Goal: Check status: Check status

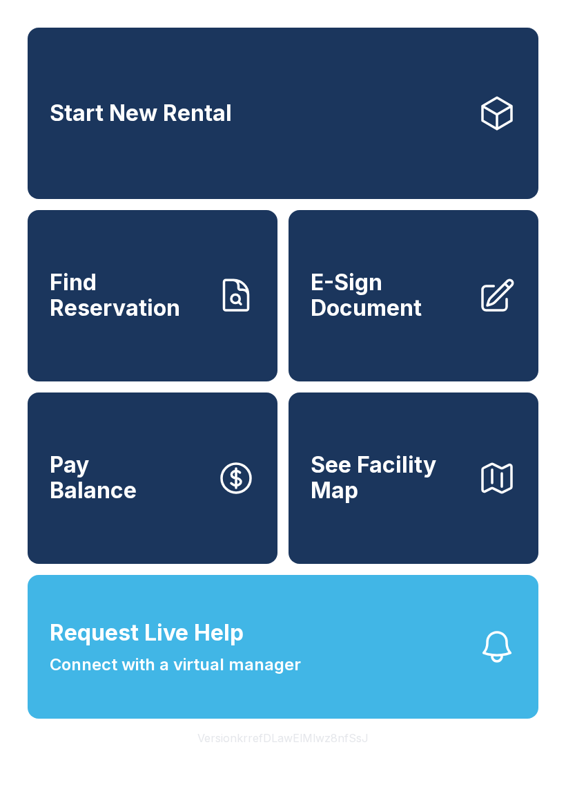
click at [86, 345] on link "Find Reservation" at bounding box center [153, 295] width 250 height 171
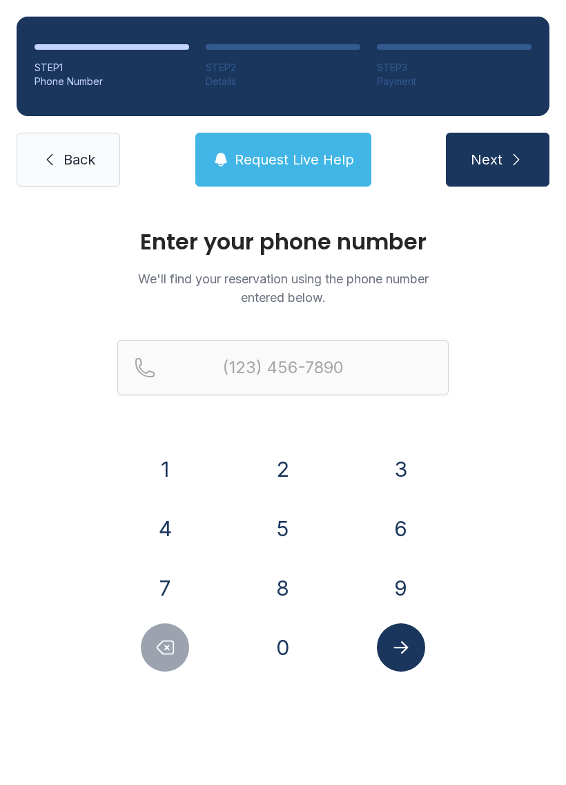
click at [302, 592] on button "8" at bounding box center [283, 588] width 48 height 48
click at [176, 519] on button "4" at bounding box center [165, 528] width 48 height 48
click at [419, 481] on button "3" at bounding box center [401, 469] width 48 height 48
click at [169, 524] on button "4" at bounding box center [165, 528] width 48 height 48
click at [415, 579] on button "9" at bounding box center [401, 588] width 48 height 48
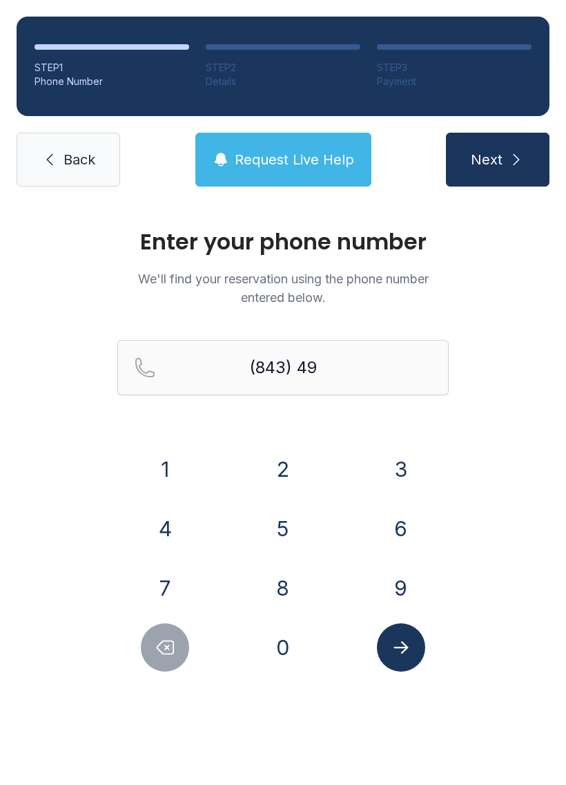
click at [299, 636] on button "0" at bounding box center [283, 647] width 48 height 48
click at [287, 485] on button "2" at bounding box center [283, 469] width 48 height 48
click at [169, 466] on button "1" at bounding box center [165, 469] width 48 height 48
click at [287, 586] on button "8" at bounding box center [283, 588] width 48 height 48
click at [401, 542] on button "6" at bounding box center [401, 528] width 48 height 48
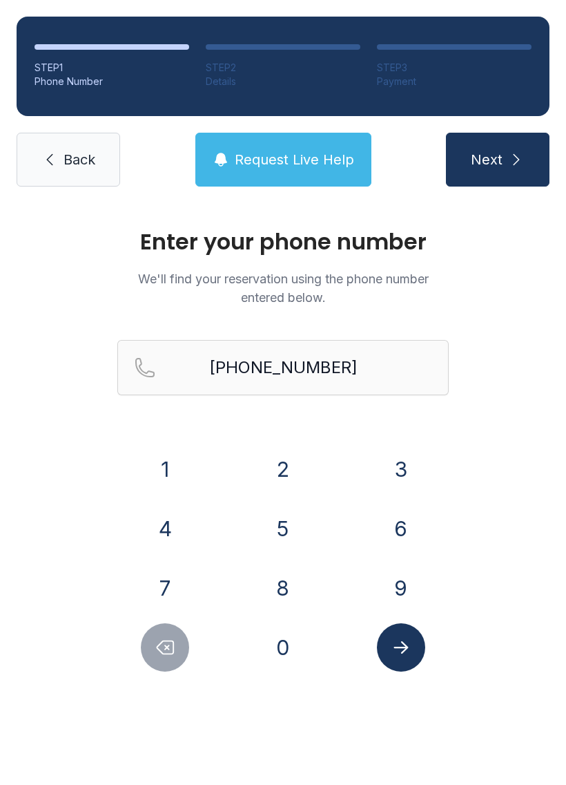
click at [403, 658] on button "Submit lookup form" at bounding box center [401, 647] width 48 height 48
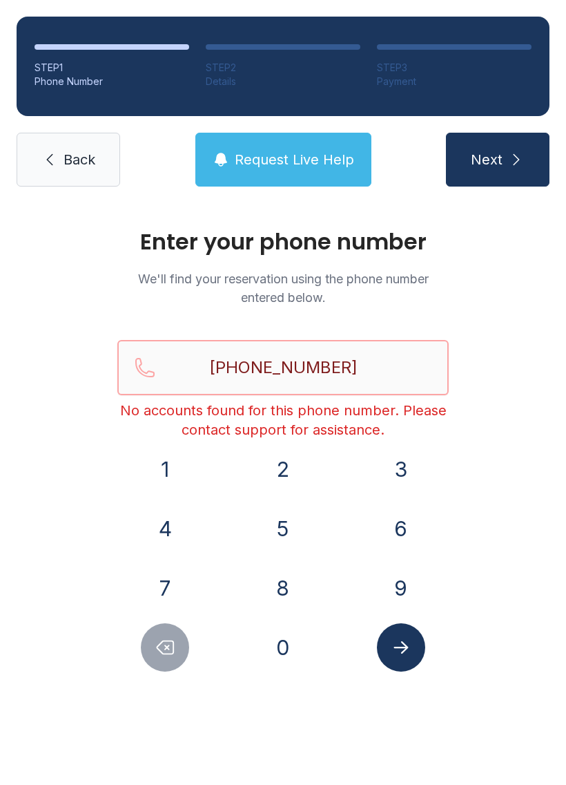
click at [384, 372] on input "[PHONE_NUMBER]" at bounding box center [283, 367] width 332 height 55
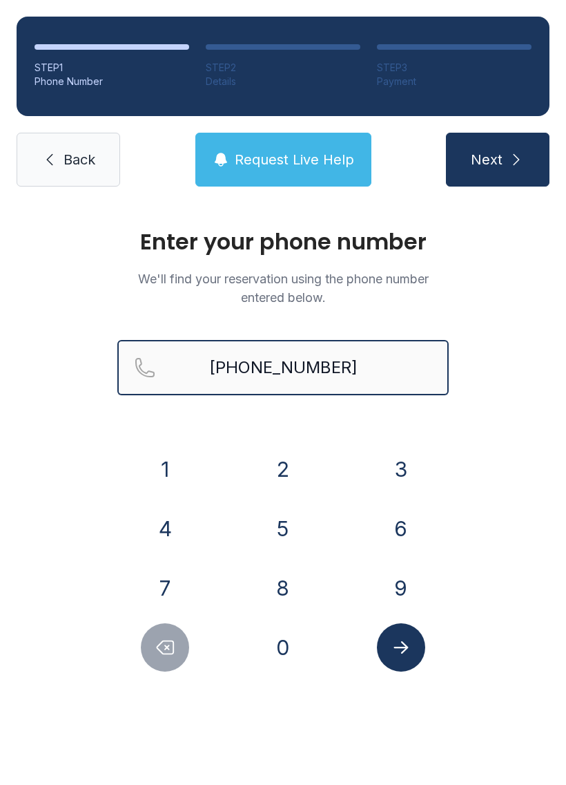
type input "[PHONE_NUMBER]"
click at [497, 160] on button "Next" at bounding box center [498, 160] width 104 height 54
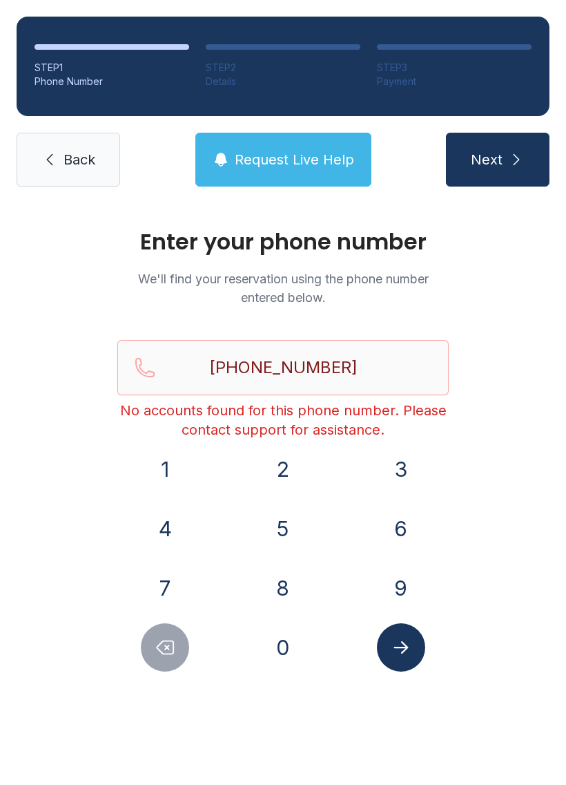
click at [76, 133] on link "Back" at bounding box center [69, 160] width 104 height 54
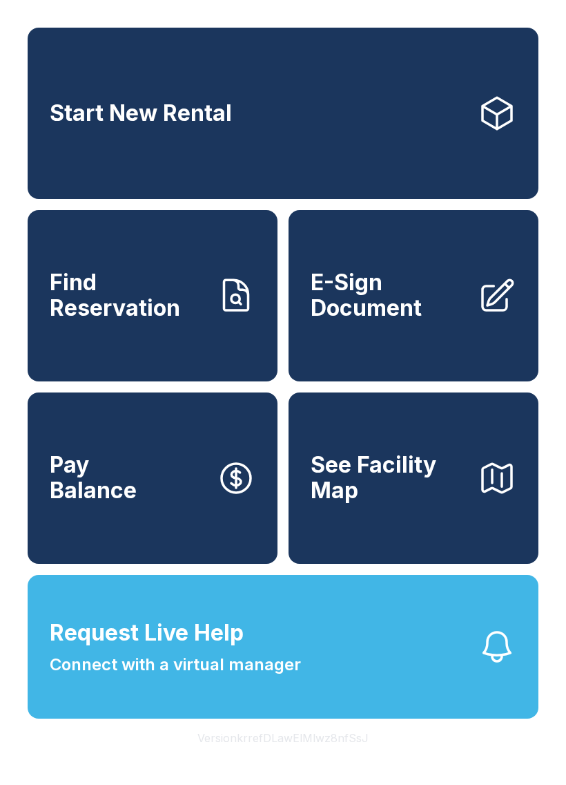
click at [309, 650] on button "Request Live Help Connect with a virtual manager" at bounding box center [283, 647] width 511 height 144
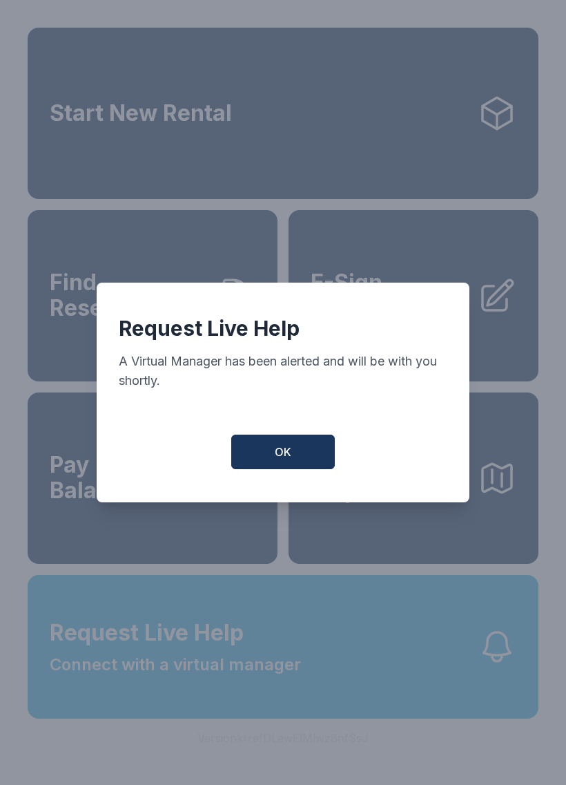
click at [289, 460] on span "OK" at bounding box center [283, 451] width 17 height 17
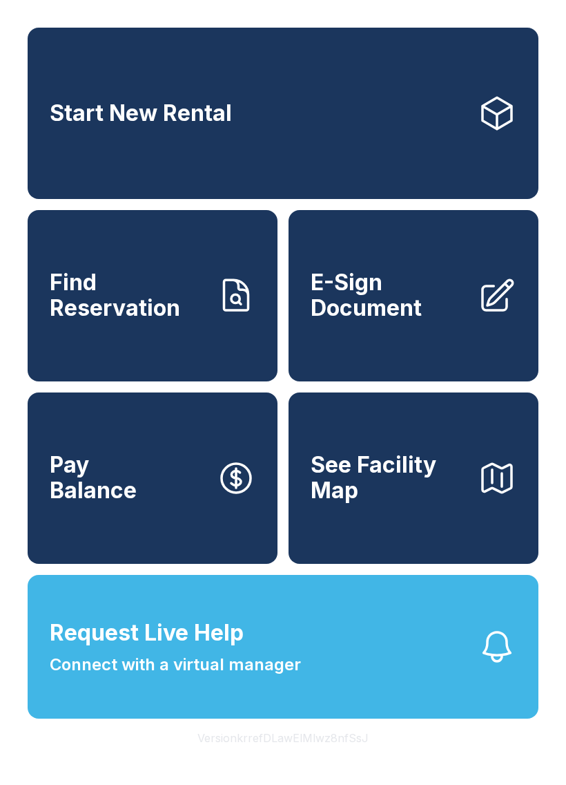
click at [97, 337] on link "Find Reservation" at bounding box center [153, 295] width 250 height 171
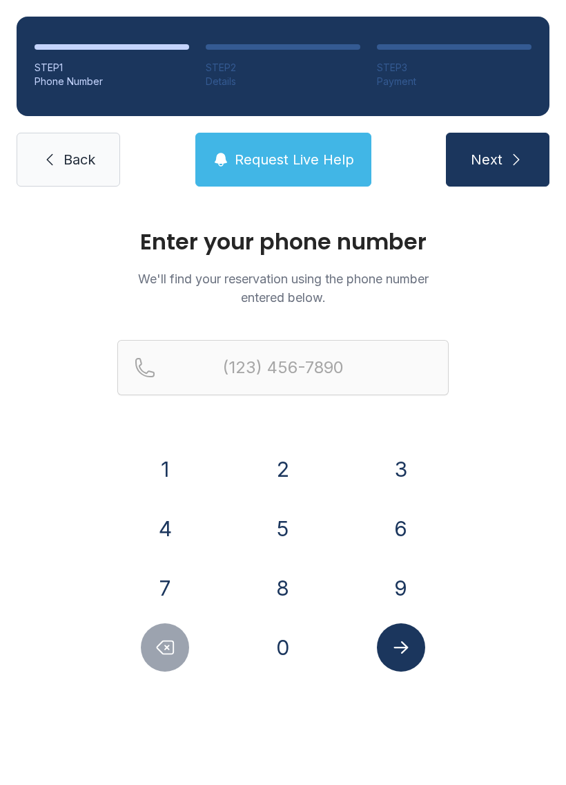
click at [283, 578] on button "8" at bounding box center [283, 588] width 48 height 48
click at [173, 454] on button "1" at bounding box center [165, 469] width 48 height 48
click at [274, 458] on button "2" at bounding box center [283, 469] width 48 height 48
click at [413, 528] on button "6" at bounding box center [401, 528] width 48 height 48
click at [412, 573] on button "9" at bounding box center [401, 588] width 48 height 48
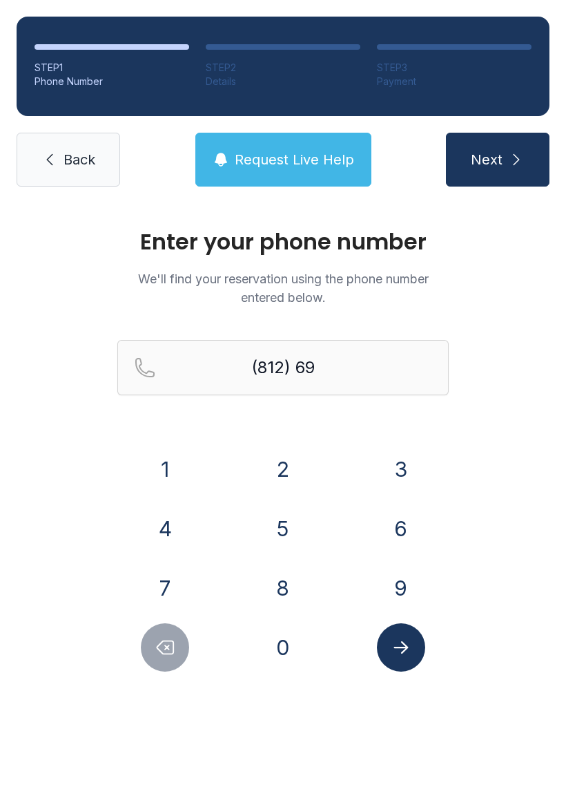
click at [163, 647] on icon "Delete number" at bounding box center [165, 647] width 21 height 21
click at [162, 647] on icon "Delete number" at bounding box center [165, 647] width 21 height 21
click at [154, 636] on button "Delete number" at bounding box center [165, 647] width 48 height 48
type input "(8"
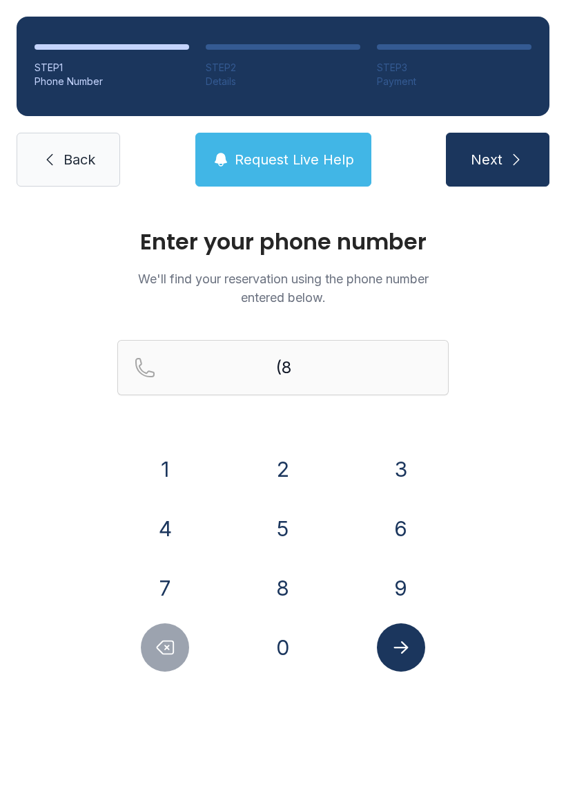
click at [152, 636] on button "Delete number" at bounding box center [165, 647] width 48 height 48
click at [285, 593] on button "8" at bounding box center [283, 588] width 48 height 48
click at [178, 526] on button "4" at bounding box center [165, 528] width 48 height 48
click at [401, 473] on button "3" at bounding box center [401, 469] width 48 height 48
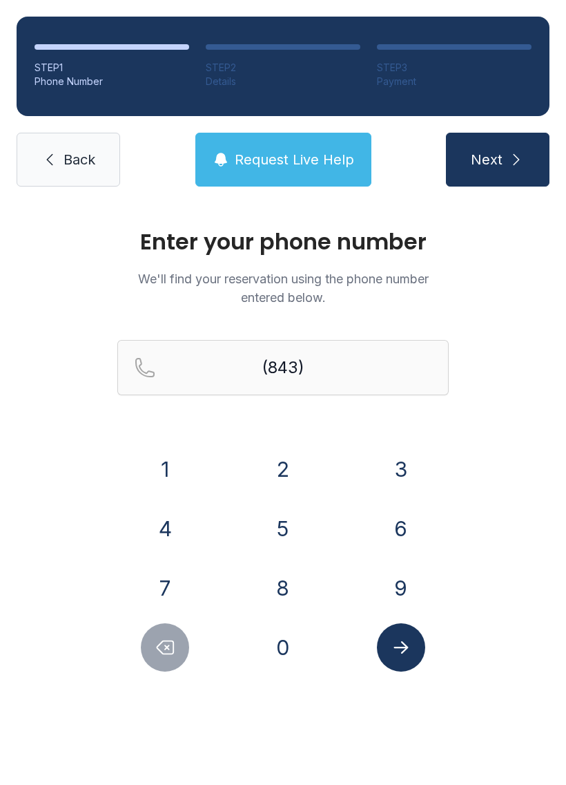
click at [172, 534] on button "4" at bounding box center [165, 528] width 48 height 48
click at [399, 579] on button "9" at bounding box center [401, 588] width 48 height 48
click at [280, 636] on button "0" at bounding box center [283, 647] width 48 height 48
click at [300, 472] on button "2" at bounding box center [283, 469] width 48 height 48
click at [164, 475] on button "1" at bounding box center [165, 469] width 48 height 48
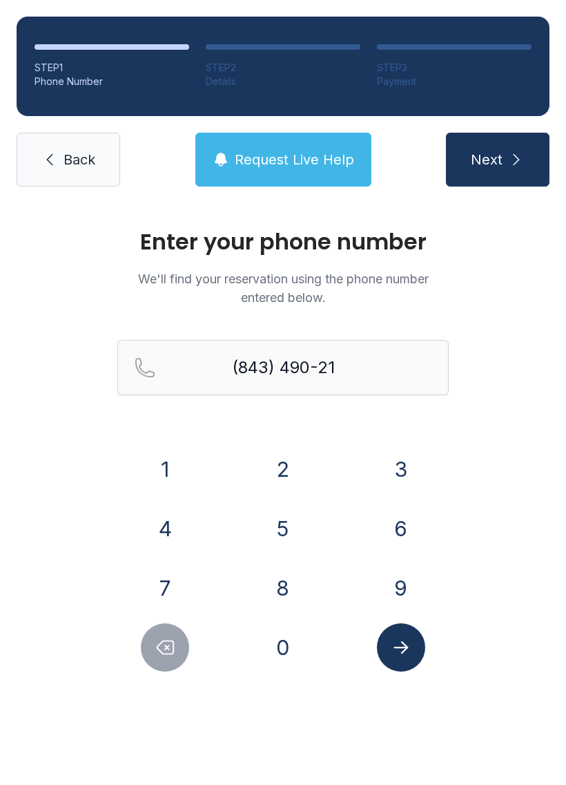
click at [283, 585] on button "8" at bounding box center [283, 588] width 48 height 48
click at [390, 524] on button "6" at bounding box center [401, 528] width 48 height 48
click at [401, 671] on button "Submit lookup form" at bounding box center [401, 647] width 48 height 48
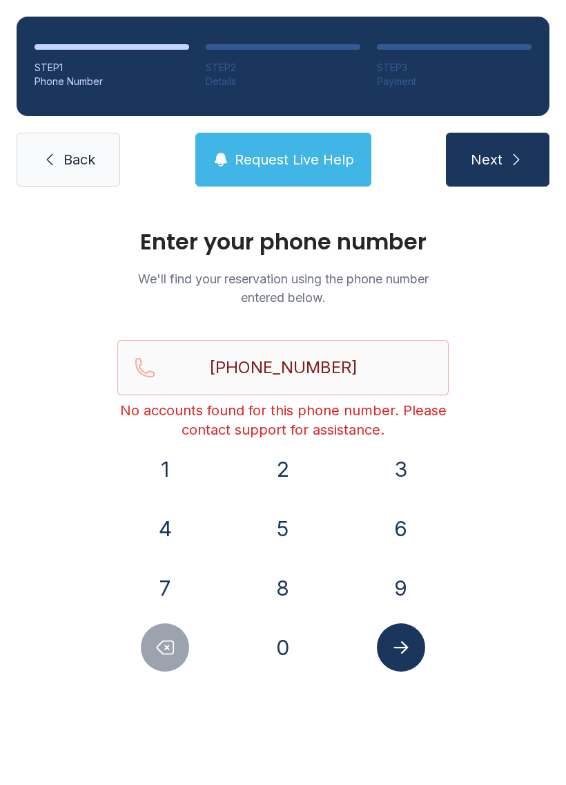
click at [155, 638] on icon "Delete number" at bounding box center [165, 647] width 21 height 21
click at [155, 637] on icon "Delete number" at bounding box center [165, 647] width 21 height 21
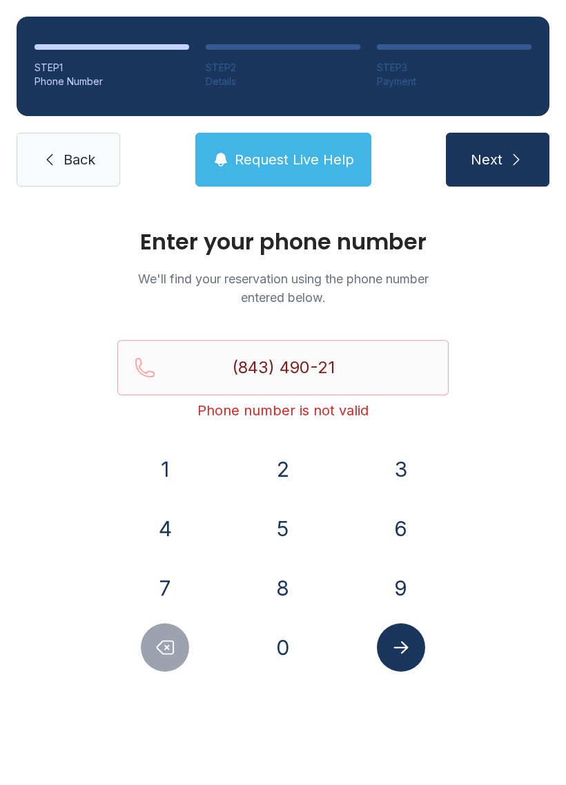
click at [158, 629] on button "Delete number" at bounding box center [165, 647] width 48 height 48
click at [157, 629] on button "Delete number" at bounding box center [165, 647] width 48 height 48
click at [158, 624] on button "Delete number" at bounding box center [165, 647] width 48 height 48
click at [158, 623] on div at bounding box center [165, 647] width 96 height 48
click at [164, 627] on button "Delete number" at bounding box center [165, 647] width 48 height 48
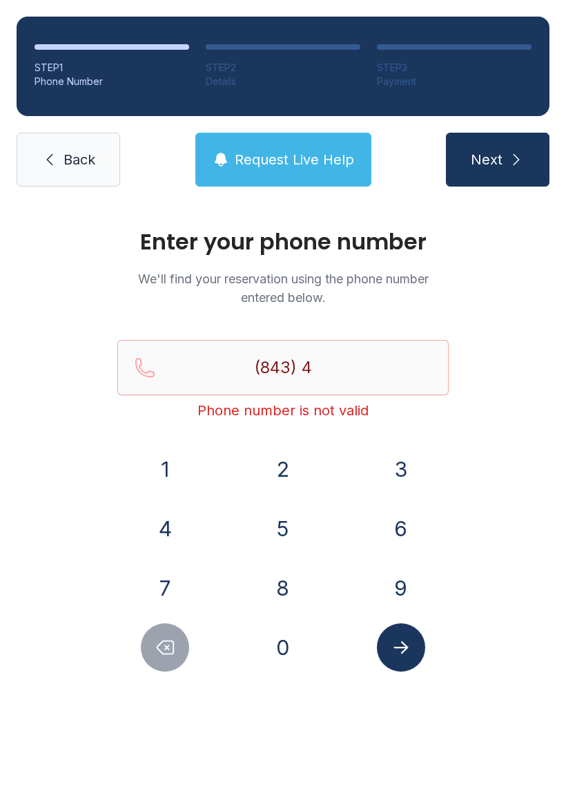
click at [164, 627] on button "Delete number" at bounding box center [165, 647] width 48 height 48
click at [159, 628] on button "Delete number" at bounding box center [165, 647] width 48 height 48
type input "(8"
click at [154, 627] on button "Delete number" at bounding box center [165, 647] width 48 height 48
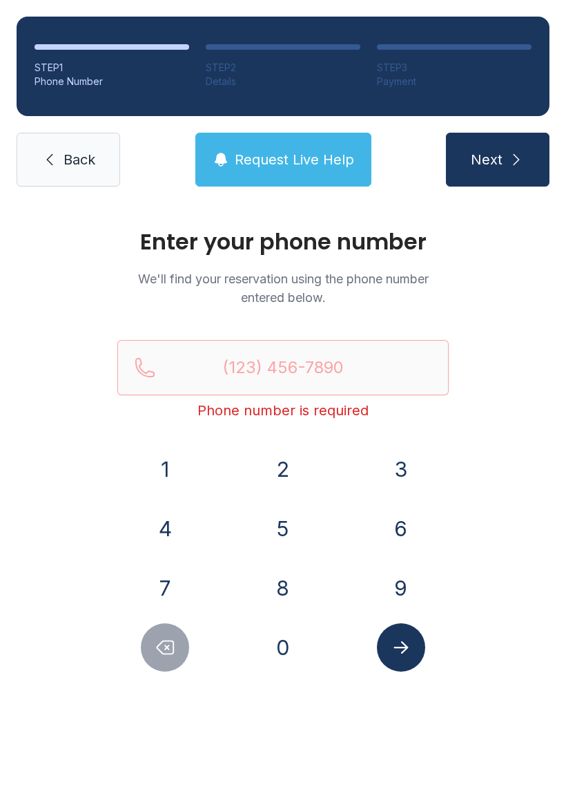
click at [283, 591] on button "8" at bounding box center [283, 588] width 48 height 48
click at [182, 475] on button "1" at bounding box center [165, 469] width 48 height 48
click at [279, 468] on button "2" at bounding box center [283, 469] width 48 height 48
click at [407, 524] on button "6" at bounding box center [401, 528] width 48 height 48
click at [401, 586] on button "9" at bounding box center [401, 588] width 48 height 48
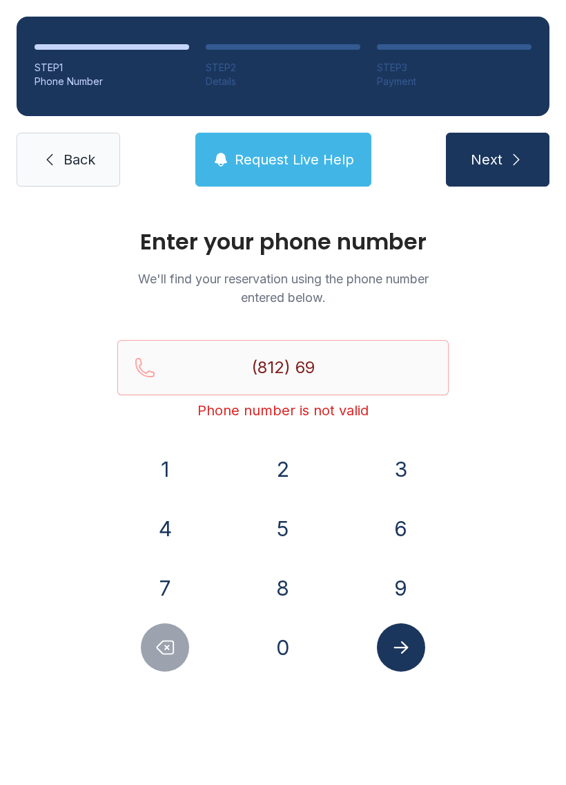
click at [172, 586] on button "7" at bounding box center [165, 588] width 48 height 48
click at [406, 587] on button "9" at bounding box center [401, 588] width 48 height 48
click at [401, 473] on button "3" at bounding box center [401, 469] width 48 height 48
click at [177, 540] on button "4" at bounding box center [165, 528] width 48 height 48
click at [160, 463] on button "1" at bounding box center [165, 469] width 48 height 48
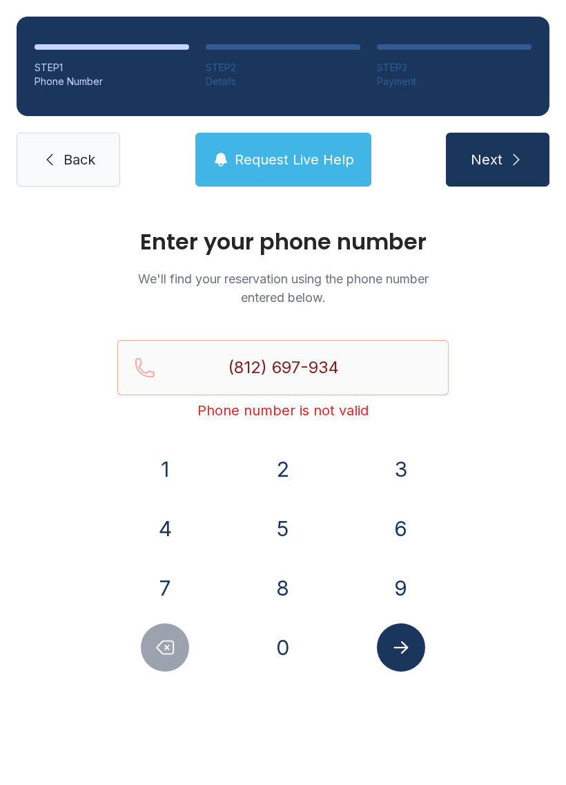
type input "[PHONE_NUMBER]"
click at [405, 648] on icon "Submit lookup form" at bounding box center [401, 647] width 15 height 12
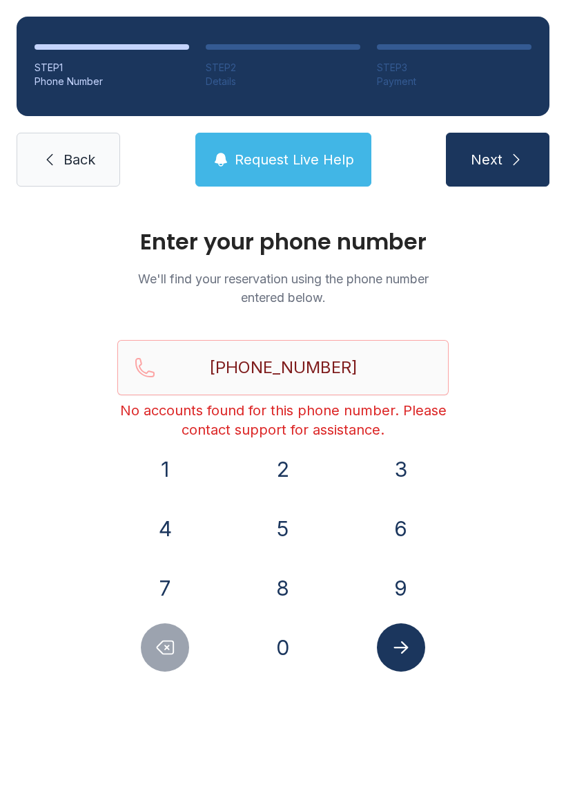
click at [66, 141] on link "Back" at bounding box center [69, 160] width 104 height 54
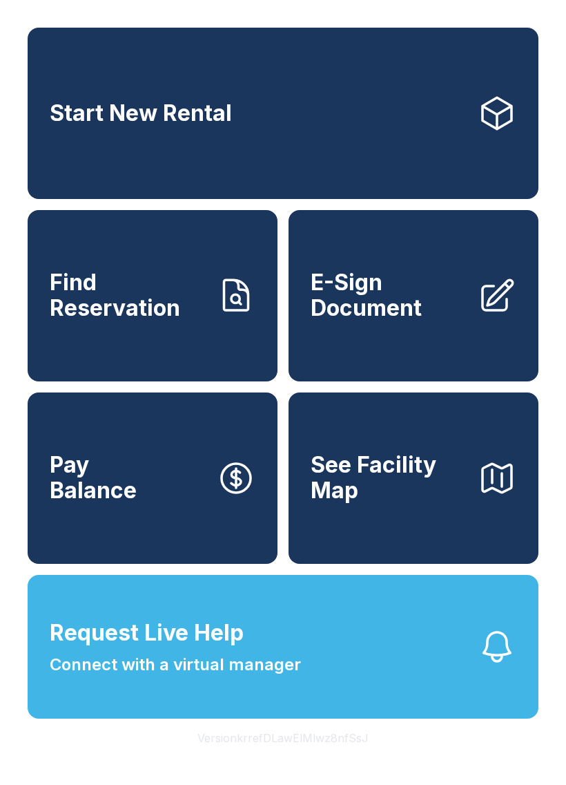
click at [294, 661] on span "Request Live Help Connect with a virtual manager" at bounding box center [175, 646] width 251 height 61
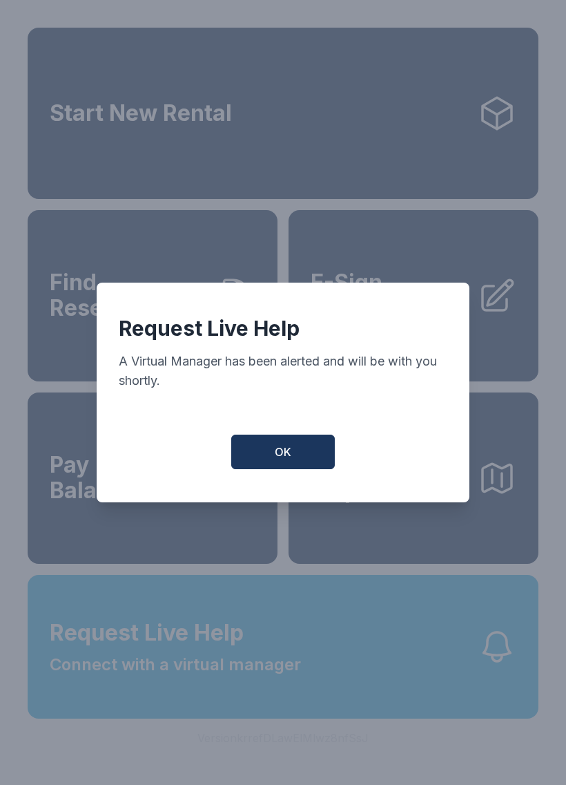
click at [290, 443] on button "OK" at bounding box center [283, 452] width 104 height 35
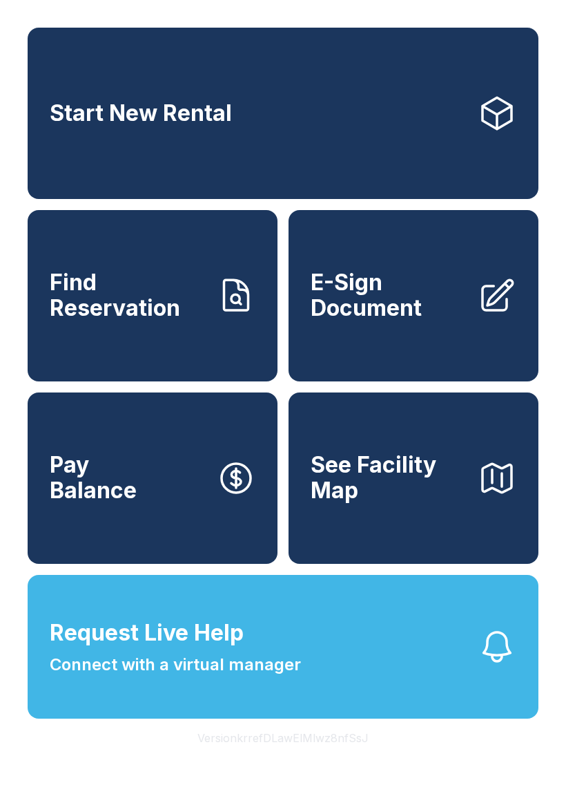
click at [358, 705] on button "Request Live Help Connect with a virtual manager" at bounding box center [283, 647] width 511 height 144
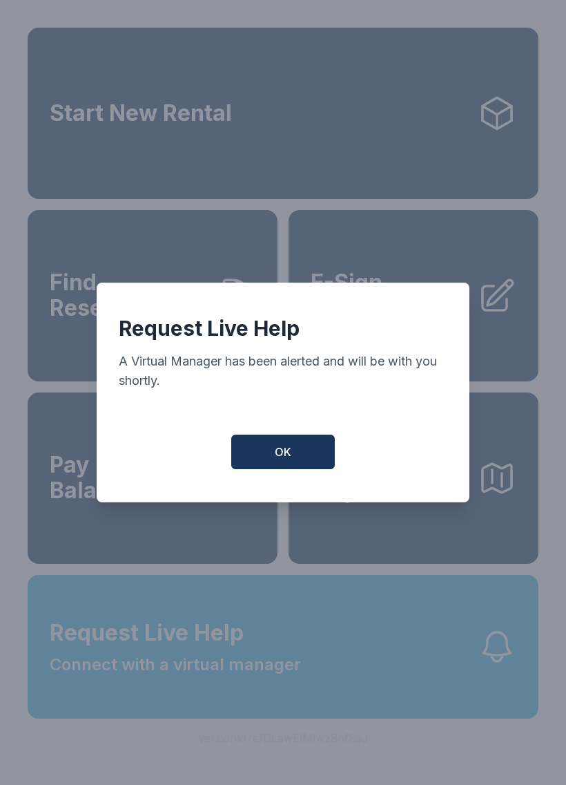
click at [296, 457] on button "OK" at bounding box center [283, 452] width 104 height 35
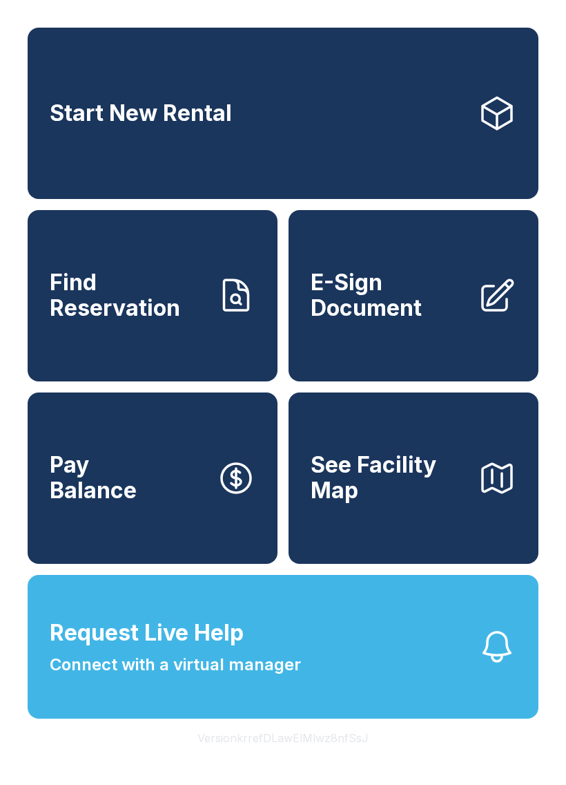
click at [158, 283] on link "Find Reservation" at bounding box center [153, 295] width 250 height 171
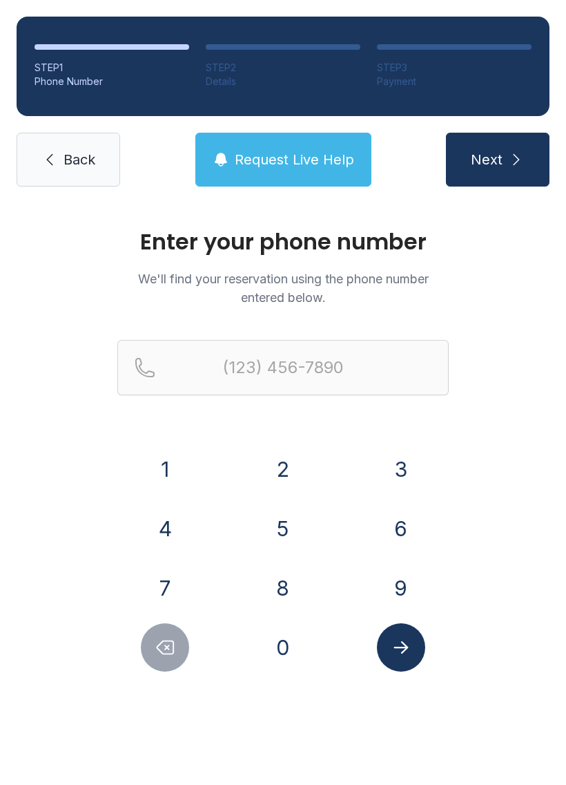
click at [50, 149] on link "Back" at bounding box center [69, 160] width 104 height 54
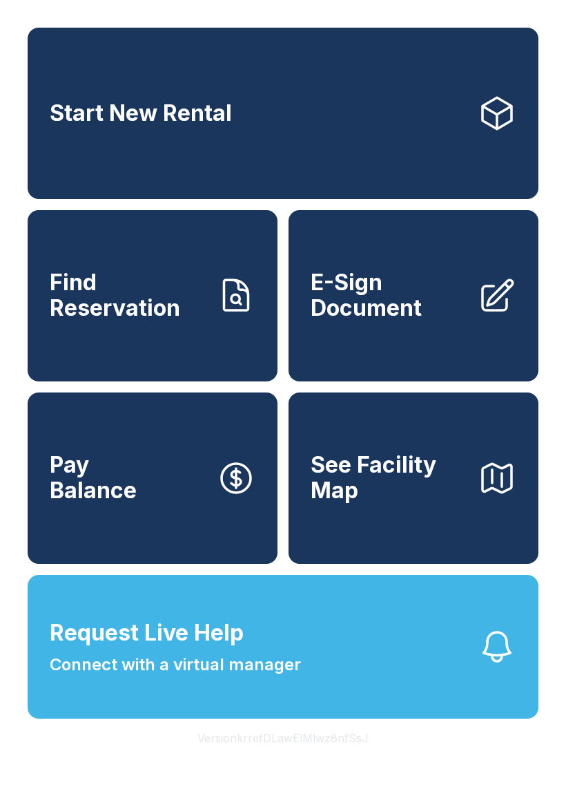
click at [142, 321] on span "Find Reservation" at bounding box center [128, 295] width 156 height 50
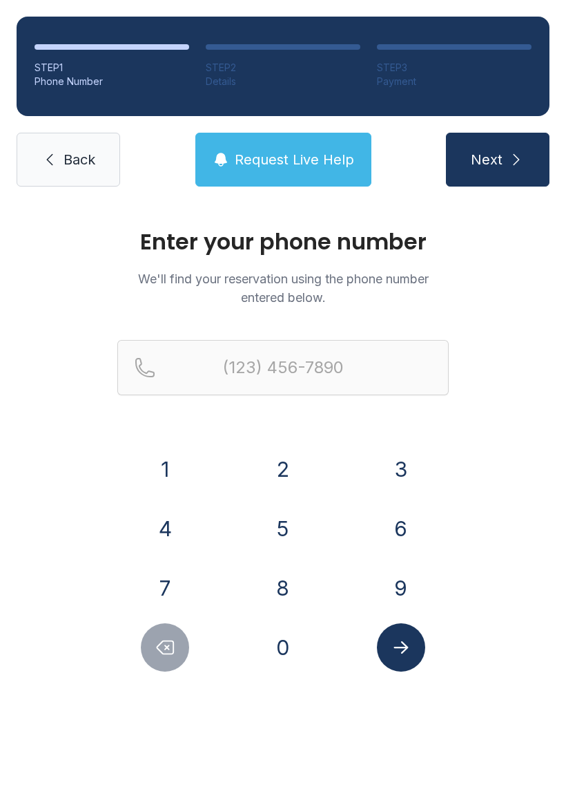
click at [274, 591] on button "8" at bounding box center [283, 588] width 48 height 48
click at [161, 533] on button "4" at bounding box center [165, 528] width 48 height 48
click at [398, 472] on button "3" at bounding box center [401, 469] width 48 height 48
click at [160, 534] on button "4" at bounding box center [165, 528] width 48 height 48
click at [392, 581] on button "9" at bounding box center [401, 588] width 48 height 48
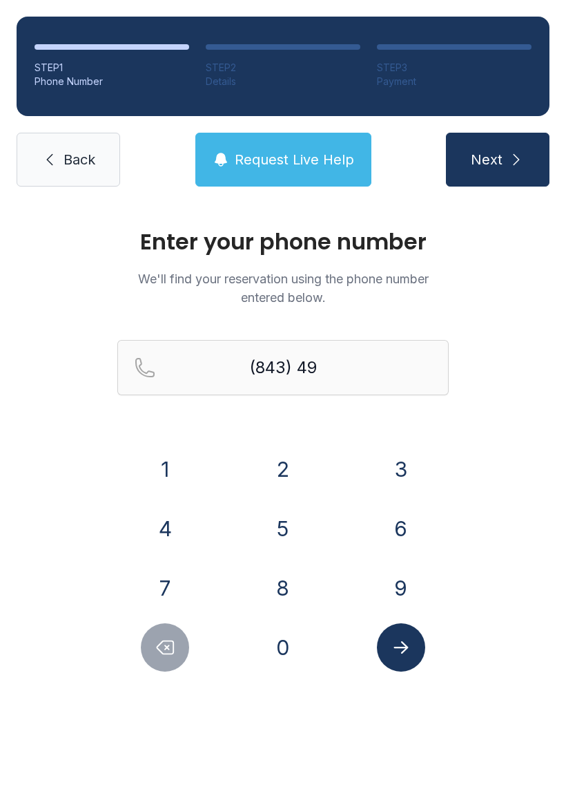
click at [261, 649] on button "0" at bounding box center [283, 647] width 48 height 48
click at [296, 479] on button "2" at bounding box center [283, 469] width 48 height 48
click at [164, 467] on button "1" at bounding box center [165, 469] width 48 height 48
click at [286, 578] on button "8" at bounding box center [283, 588] width 48 height 48
click at [397, 532] on button "6" at bounding box center [401, 528] width 48 height 48
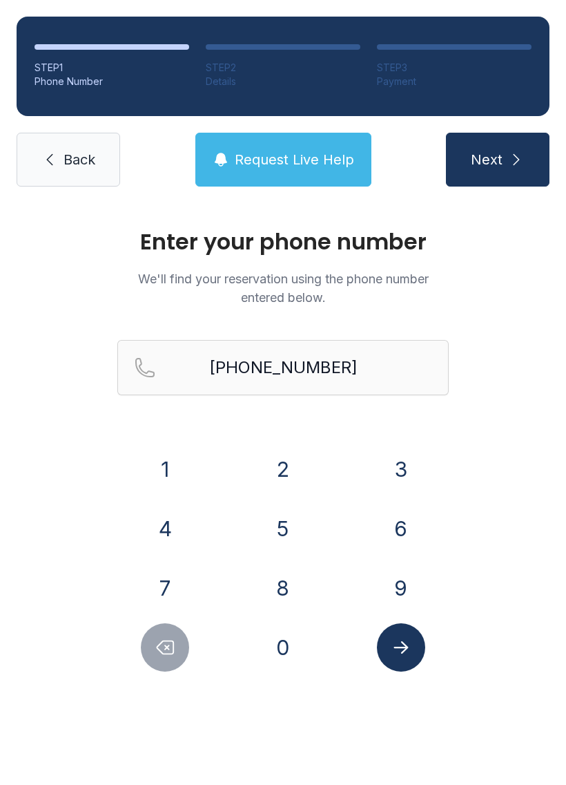
click at [407, 659] on button "Submit lookup form" at bounding box center [401, 647] width 48 height 48
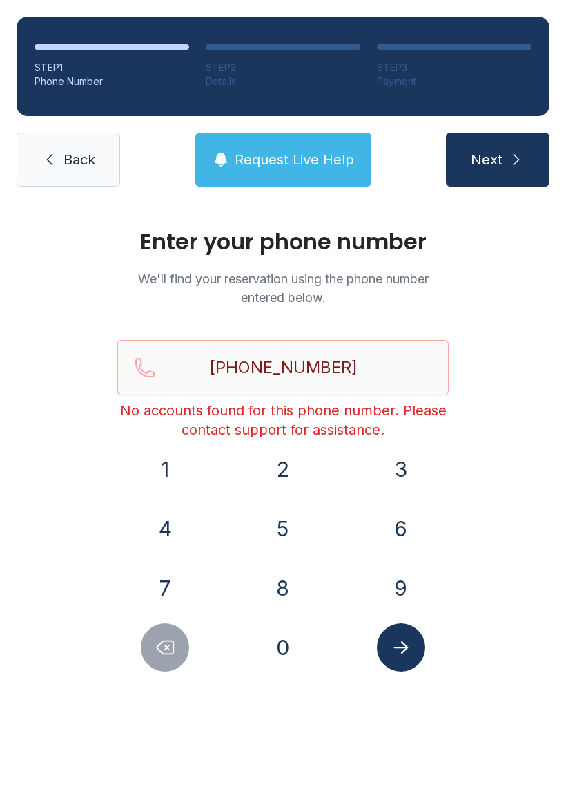
click at [287, 128] on div "STEP 1 Phone Number STEP 2 Details STEP 3 Payment Back Request Live Help Next" at bounding box center [283, 101] width 566 height 203
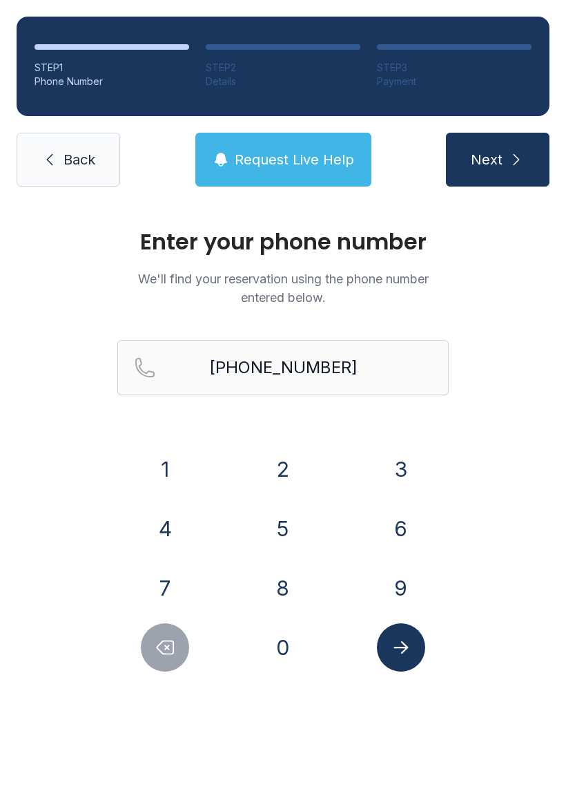
click at [299, 178] on button "Request Live Help" at bounding box center [283, 160] width 176 height 54
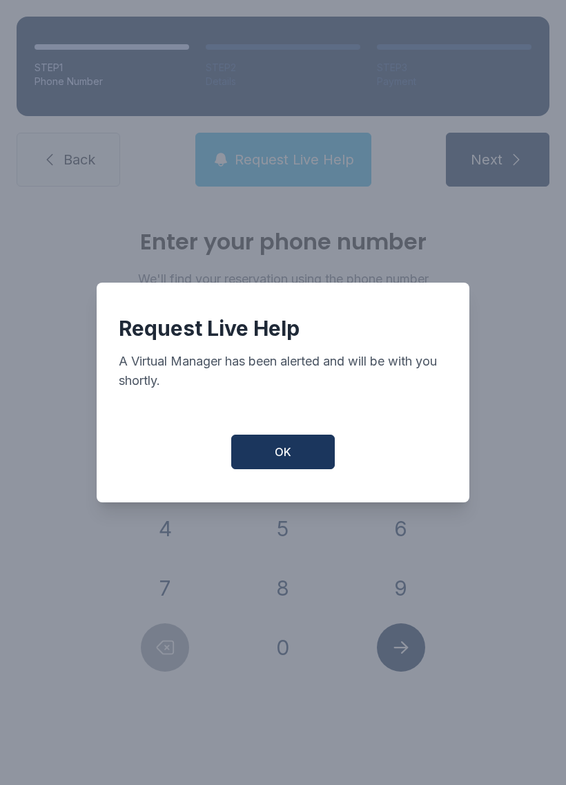
click at [269, 469] on button "OK" at bounding box center [283, 452] width 104 height 35
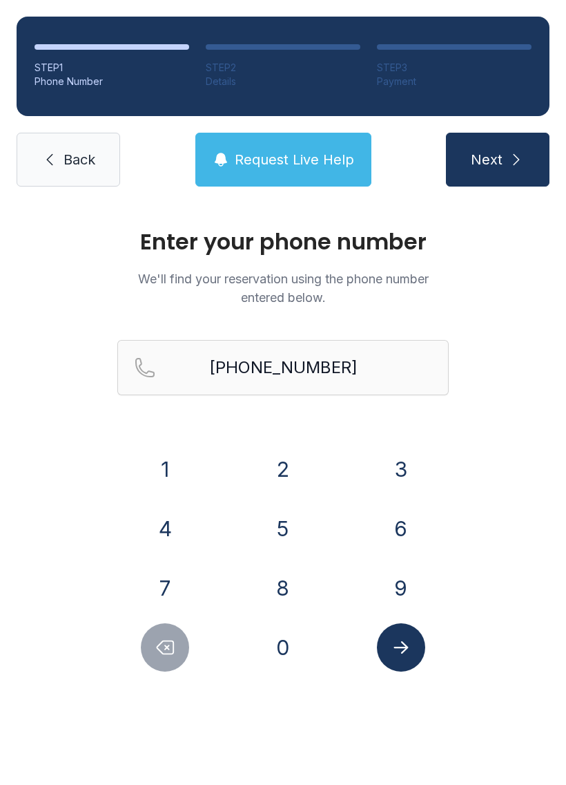
click at [299, 155] on span "Request Live Help" at bounding box center [295, 159] width 120 height 19
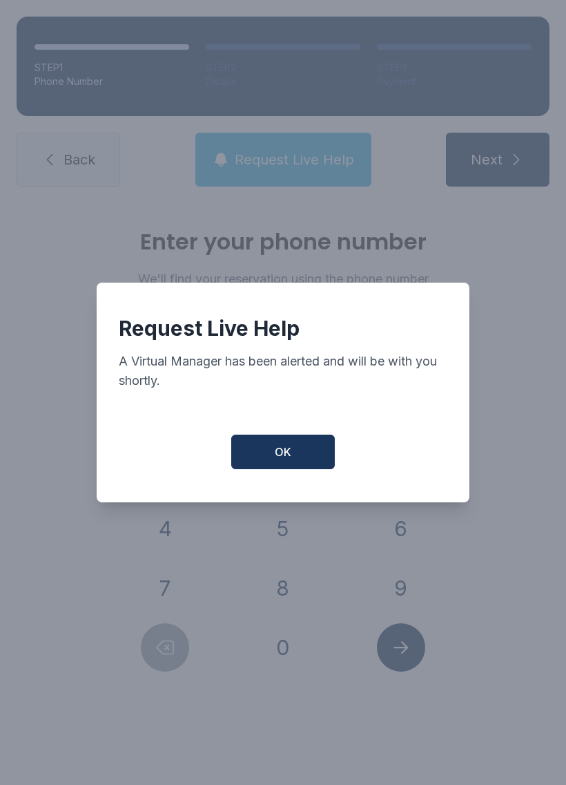
click at [289, 467] on button "OK" at bounding box center [283, 452] width 104 height 35
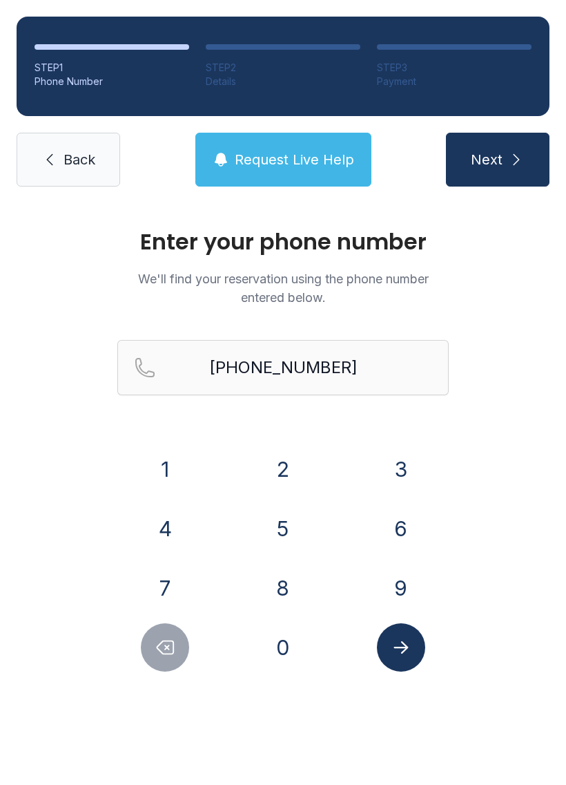
click at [412, 628] on button "Submit lookup form" at bounding box center [401, 647] width 48 height 48
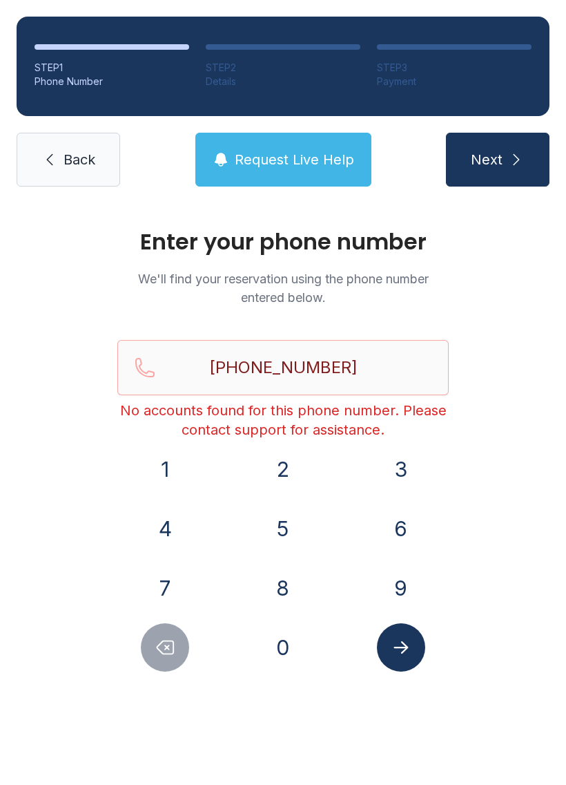
click at [162, 654] on icon "Delete number" at bounding box center [165, 647] width 21 height 21
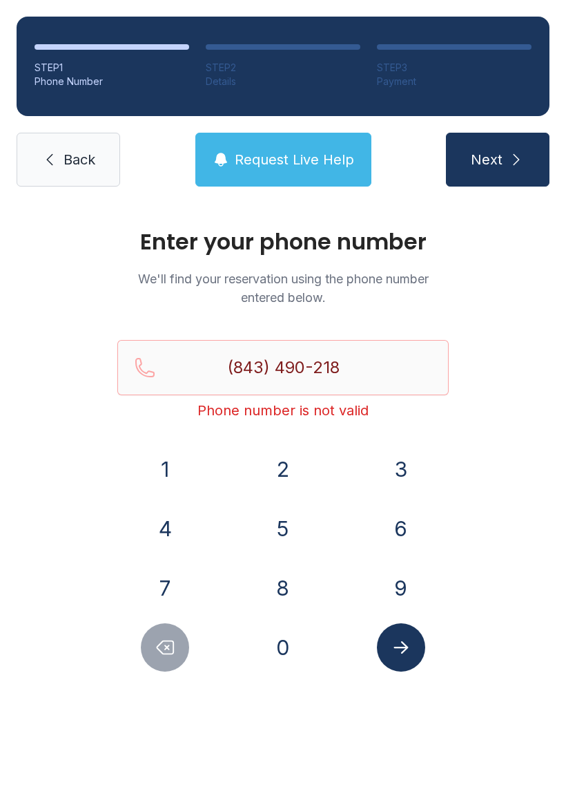
click at [162, 653] on icon "Delete number" at bounding box center [166, 647] width 17 height 13
click at [162, 645] on icon "Delete number" at bounding box center [165, 647] width 21 height 21
click at [166, 631] on button "Delete number" at bounding box center [165, 647] width 48 height 48
click at [165, 631] on button "Delete number" at bounding box center [165, 647] width 48 height 48
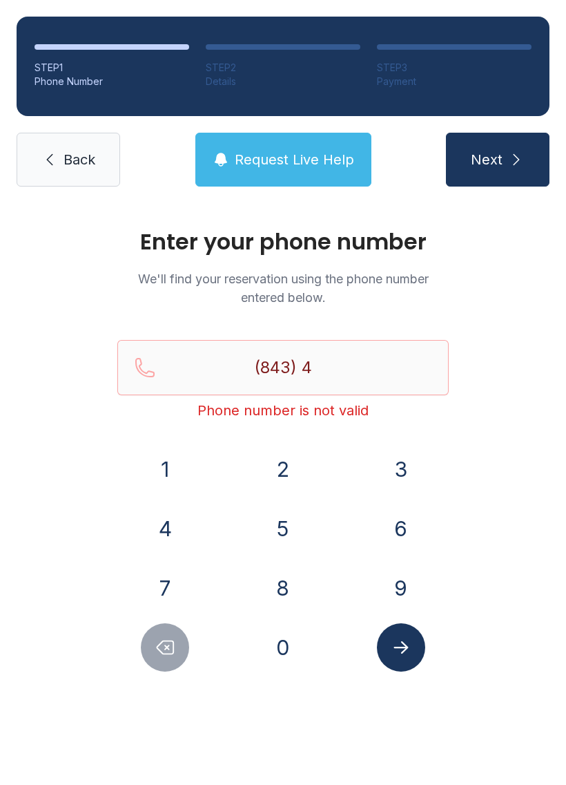
click at [158, 632] on button "Delete number" at bounding box center [165, 647] width 48 height 48
click at [160, 631] on button "Delete number" at bounding box center [165, 647] width 48 height 48
type input "(8"
click at [69, 140] on link "Back" at bounding box center [69, 160] width 104 height 54
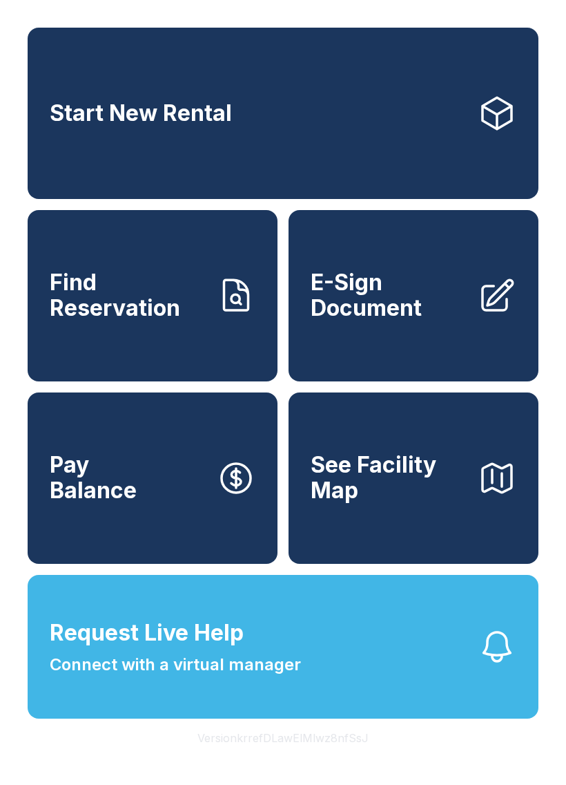
click at [182, 535] on button "Pay Balance" at bounding box center [153, 477] width 250 height 171
